Goal: Information Seeking & Learning: Learn about a topic

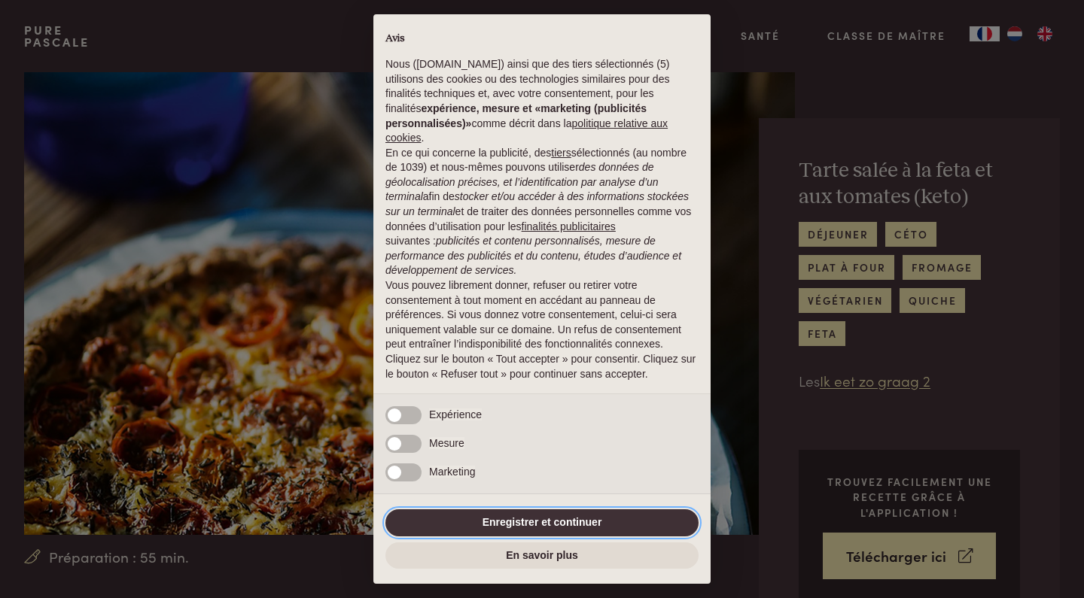
click at [507, 522] on button "Enregistrer et continuer" at bounding box center [541, 522] width 313 height 27
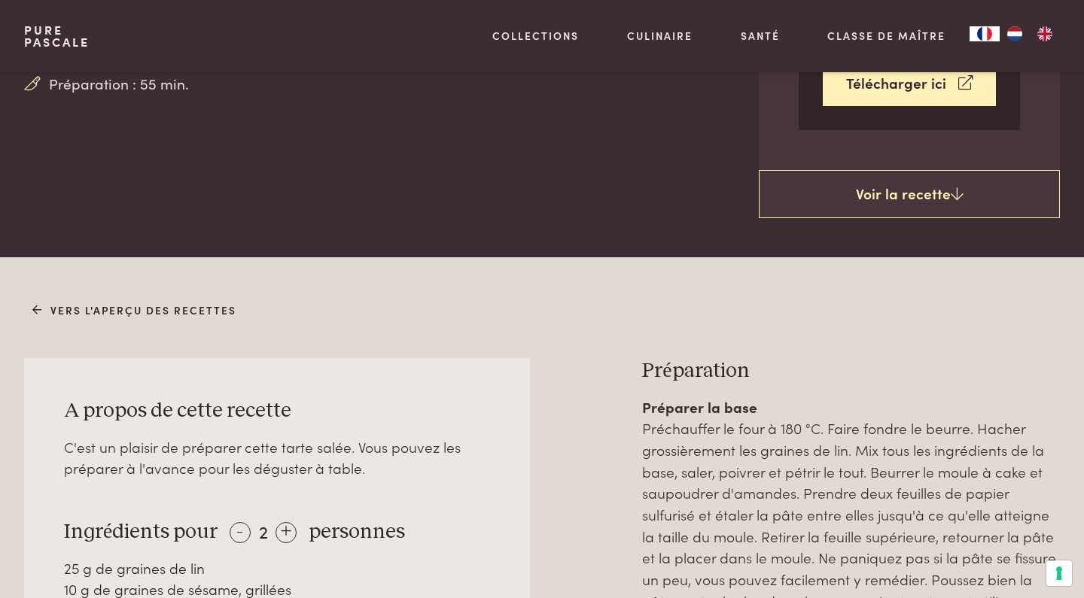
scroll to position [473, 0]
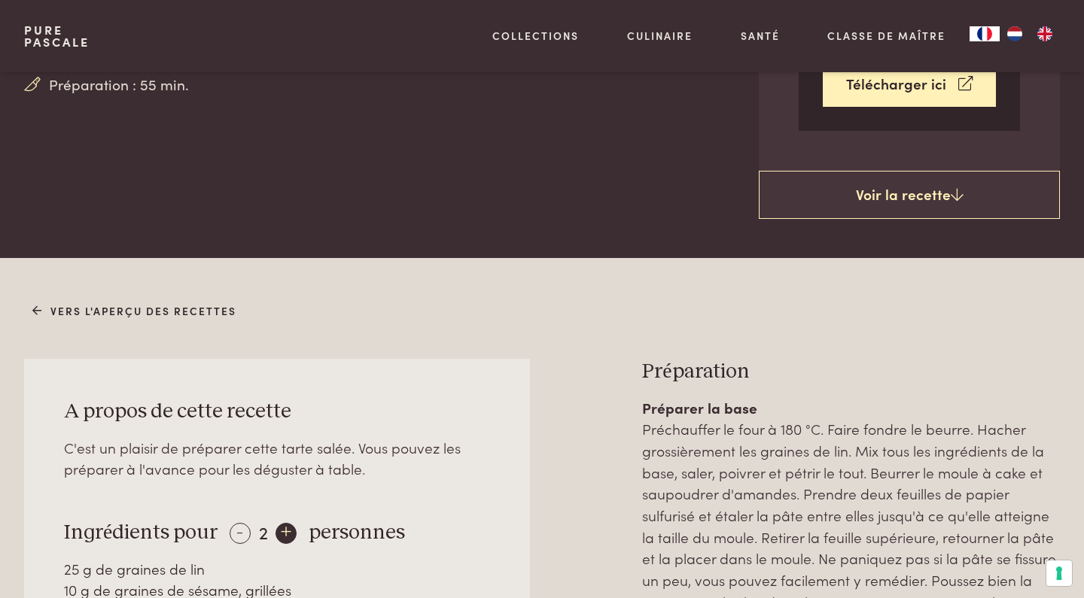
click at [286, 523] on div "+" at bounding box center [285, 533] width 21 height 21
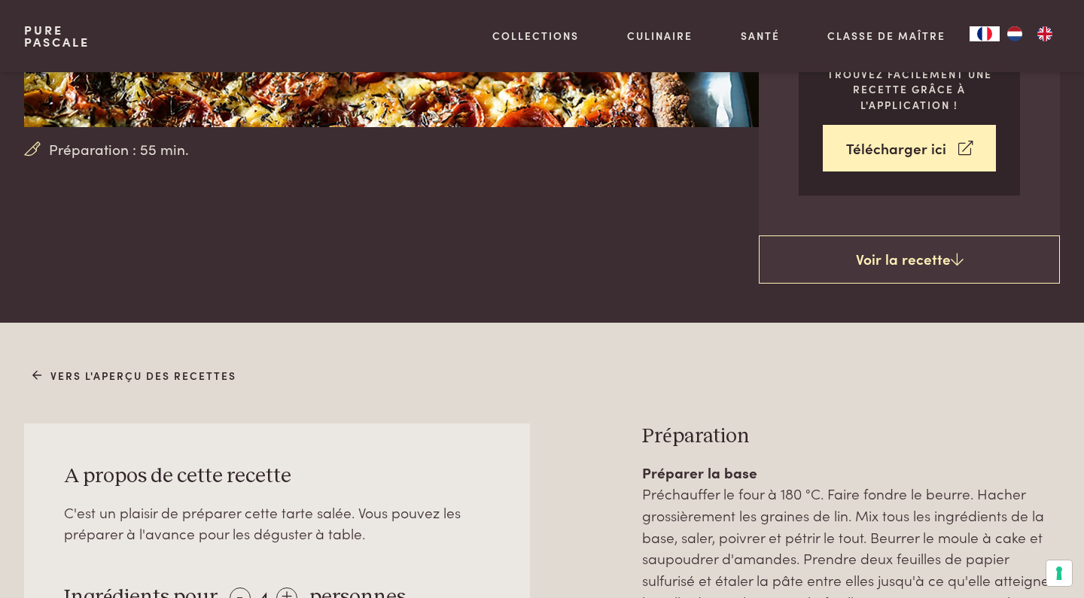
scroll to position [407, 0]
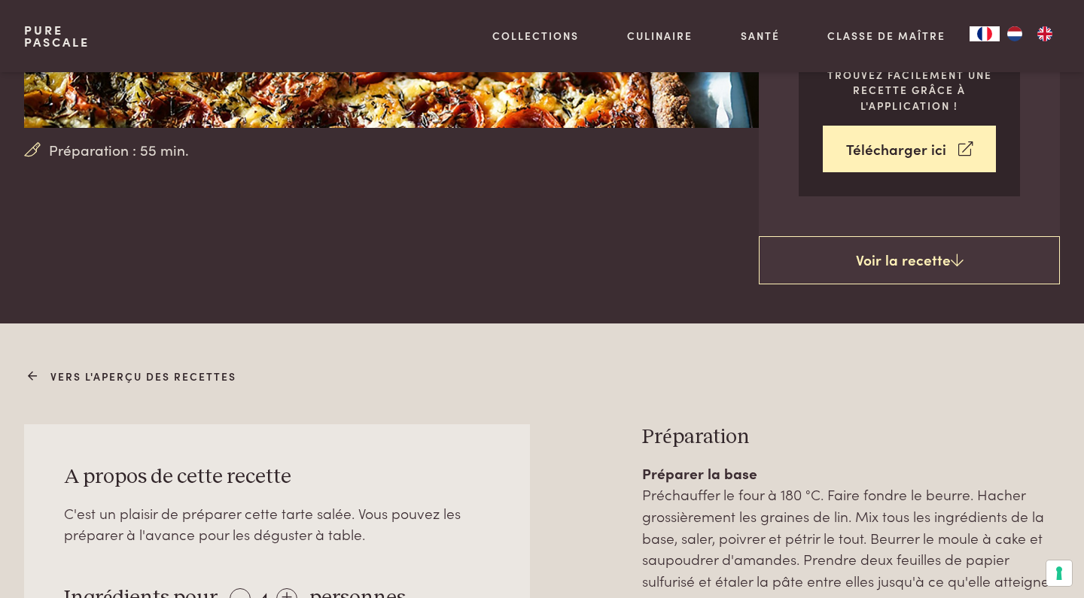
click at [75, 369] on link "Vers l'aperçu des recettes" at bounding box center [134, 377] width 205 height 16
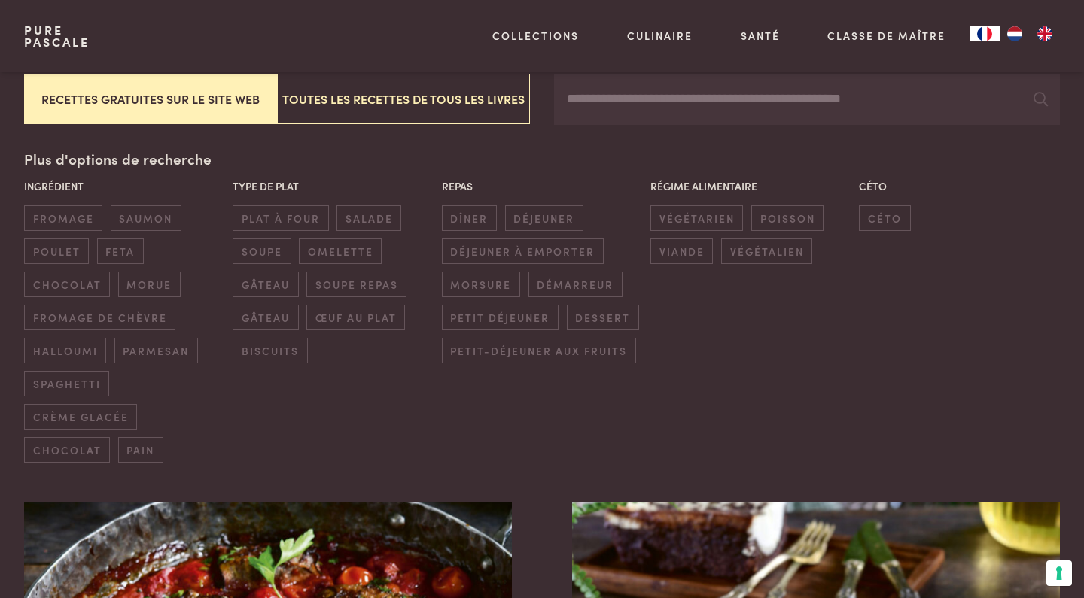
scroll to position [319, 0]
click at [886, 216] on span "céto" at bounding box center [884, 217] width 51 height 25
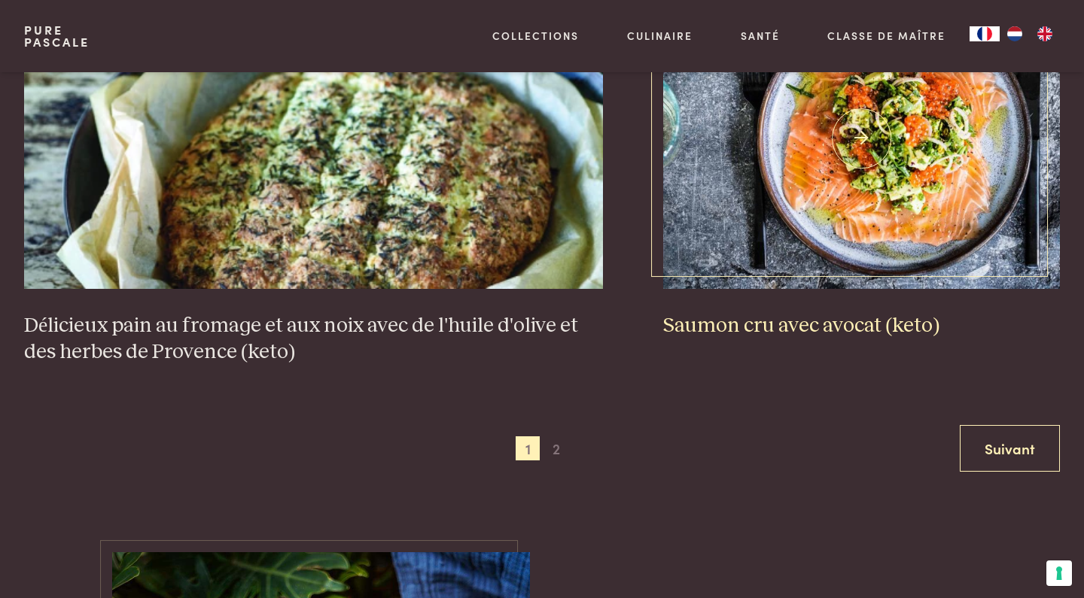
scroll to position [2941, 0]
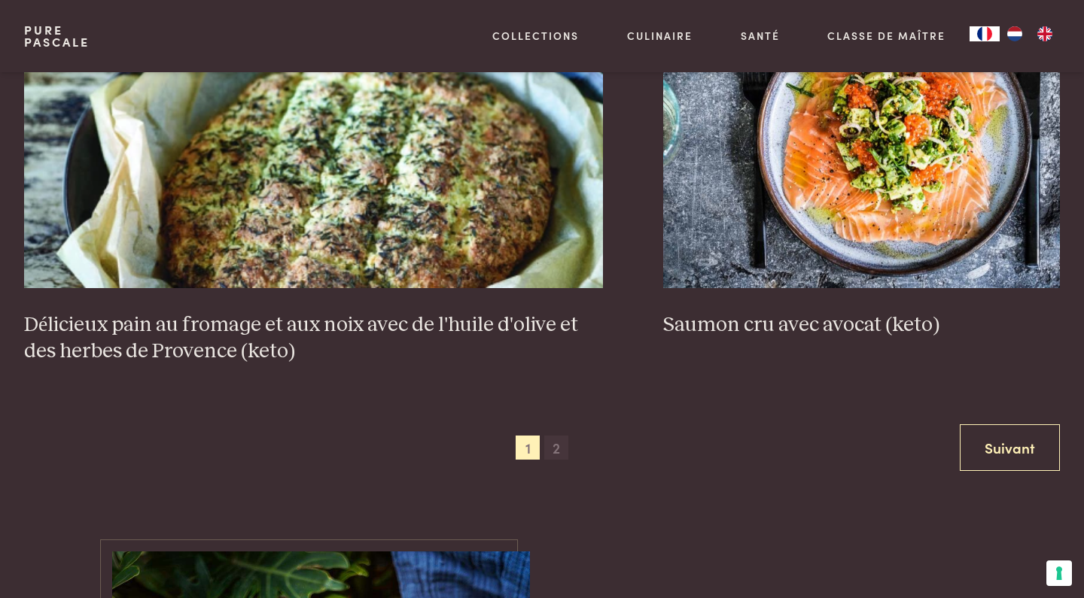
click at [561, 438] on span "2" at bounding box center [556, 448] width 24 height 24
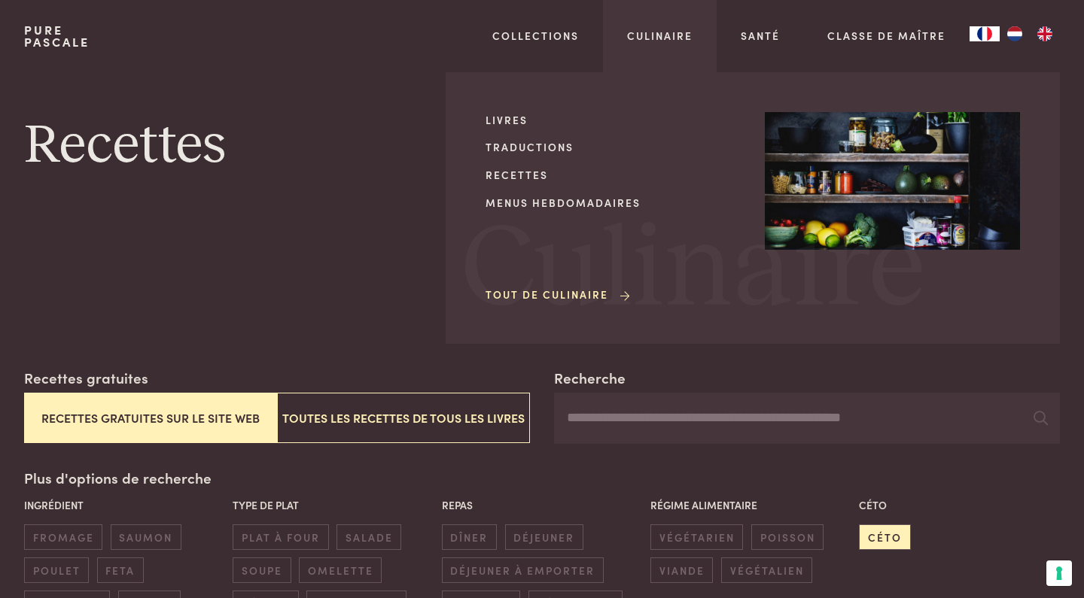
scroll to position [1320, 0]
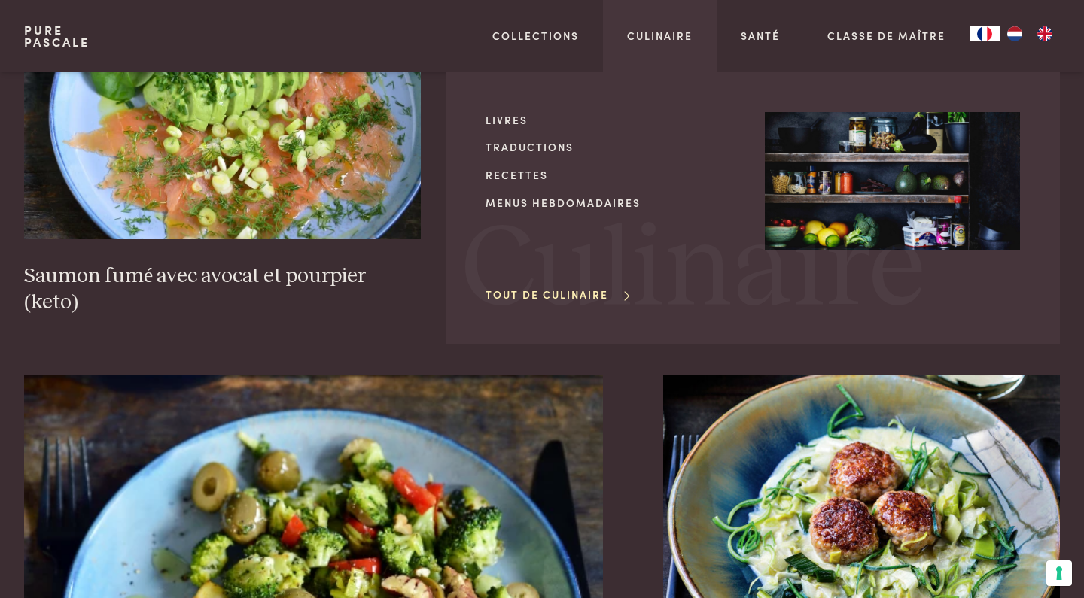
scroll to position [340, 0]
